Goal: Task Accomplishment & Management: Manage account settings

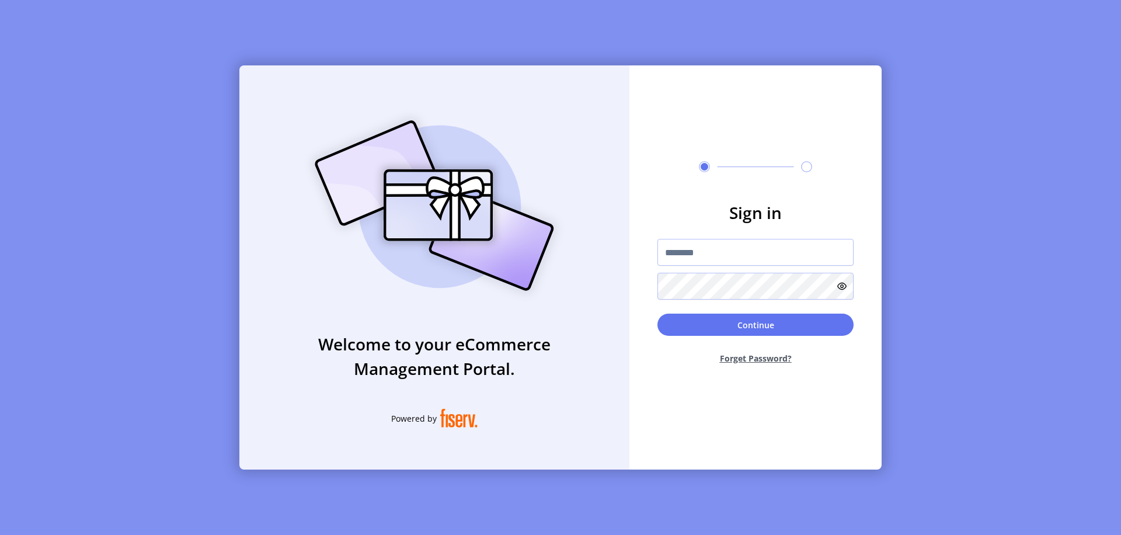
click at [756, 252] on input "text" at bounding box center [756, 252] width 196 height 27
type input "**********"
click at [756, 325] on button "Continue" at bounding box center [756, 325] width 196 height 22
